Goal: Find specific page/section: Find specific page/section

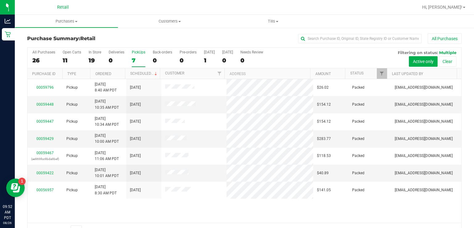
click at [139, 52] on div "PickUps" at bounding box center [139, 52] width 14 height 4
click at [0, 0] on input "PickUps 7" at bounding box center [0, 0] width 0 height 0
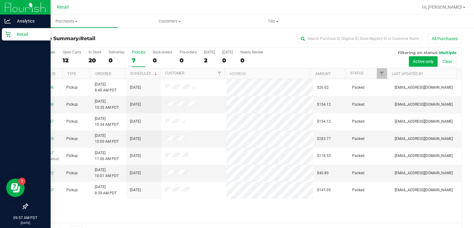
click at [10, 38] on div "Retail" at bounding box center [26, 34] width 49 height 12
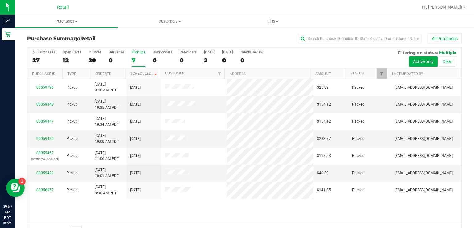
click at [139, 54] on div "PickUps" at bounding box center [139, 52] width 14 height 4
click at [0, 0] on input "PickUps 7" at bounding box center [0, 0] width 0 height 0
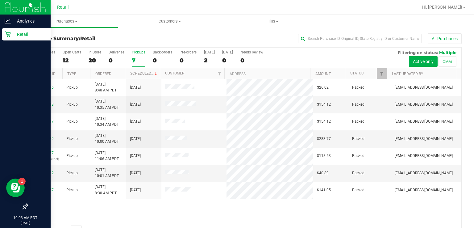
click at [3, 31] on div "Retail" at bounding box center [26, 34] width 49 height 12
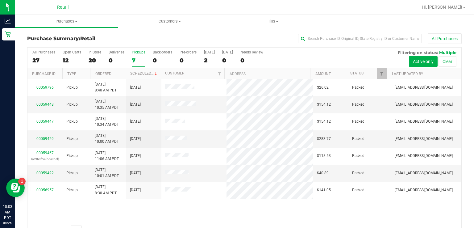
click at [137, 52] on div "PickUps" at bounding box center [139, 52] width 14 height 4
click at [0, 0] on input "PickUps 7" at bounding box center [0, 0] width 0 height 0
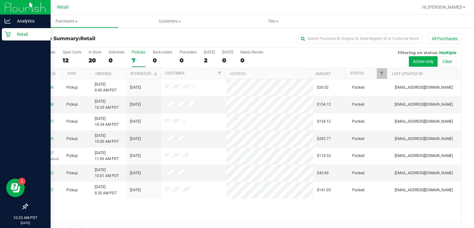
click at [3, 34] on div "Retail" at bounding box center [26, 34] width 49 height 12
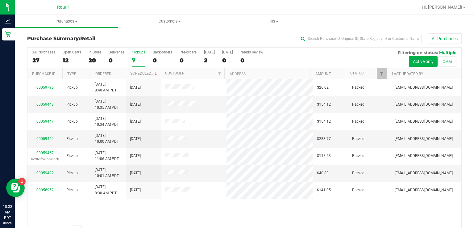
click at [140, 53] on div "PickUps" at bounding box center [139, 52] width 14 height 4
click at [0, 0] on input "PickUps 7" at bounding box center [0, 0] width 0 height 0
